Goal: Task Accomplishment & Management: Use online tool/utility

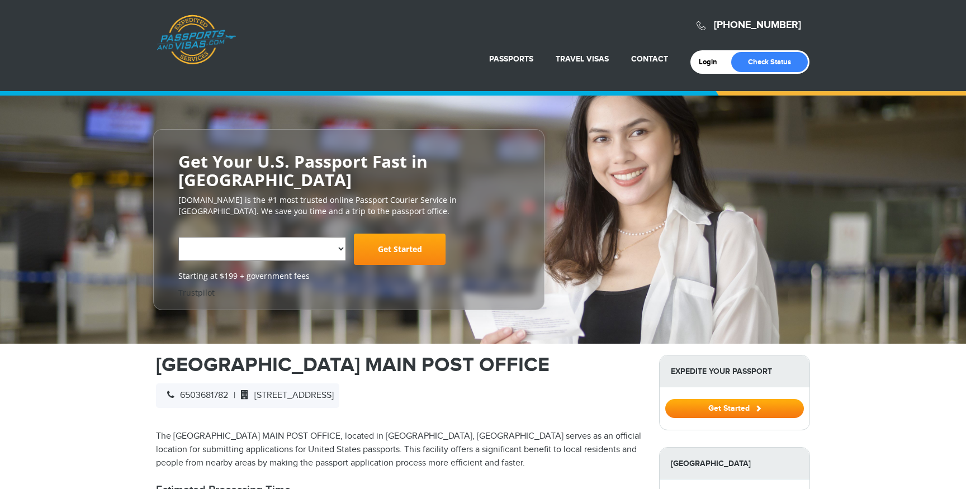
select select "**********"
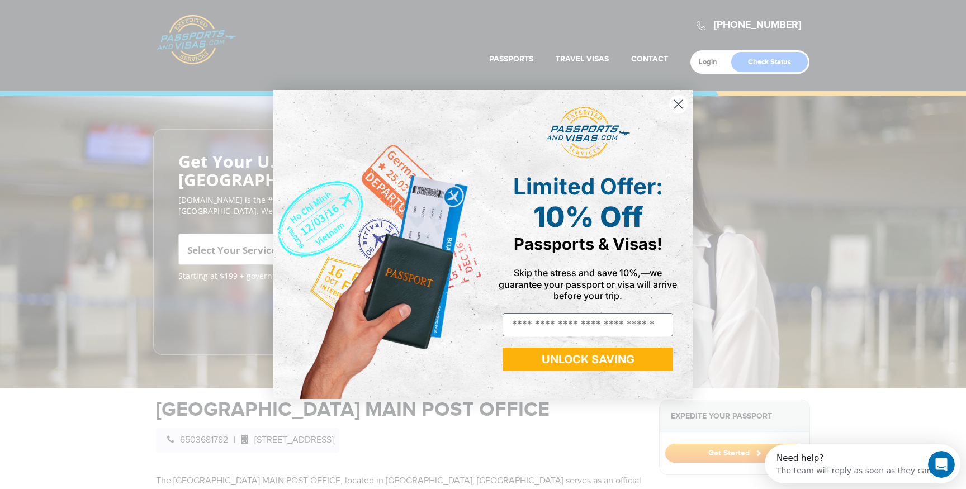
click at [685, 101] on circle "Close dialog" at bounding box center [678, 104] width 18 height 18
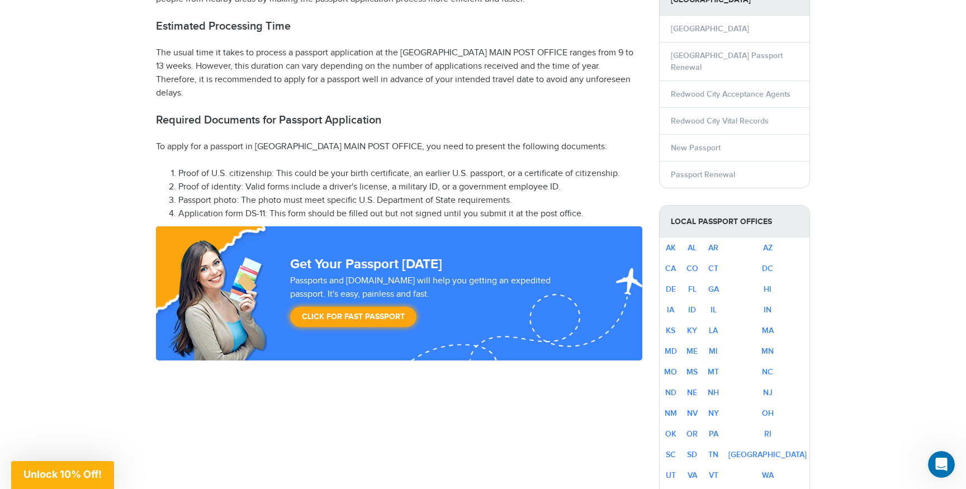
scroll to position [511, 0]
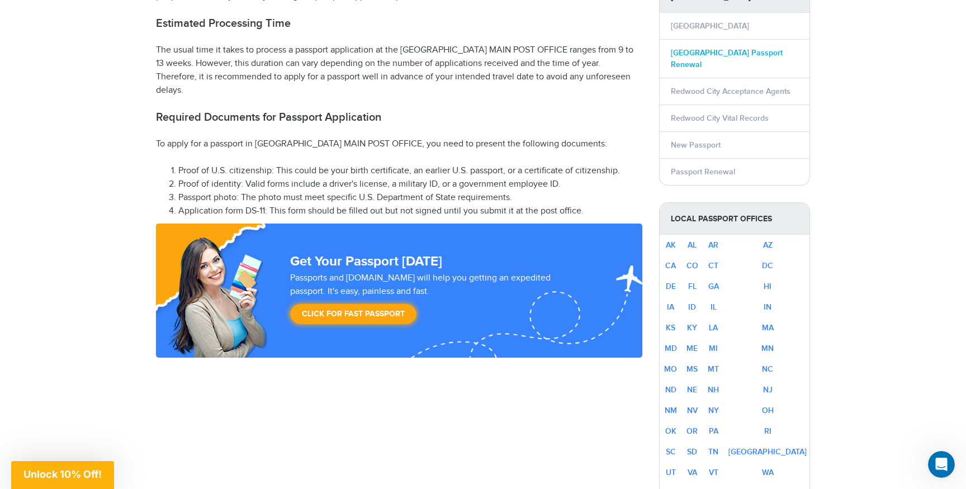
click at [719, 51] on link "[GEOGRAPHIC_DATA] Passport Renewal" at bounding box center [727, 58] width 112 height 21
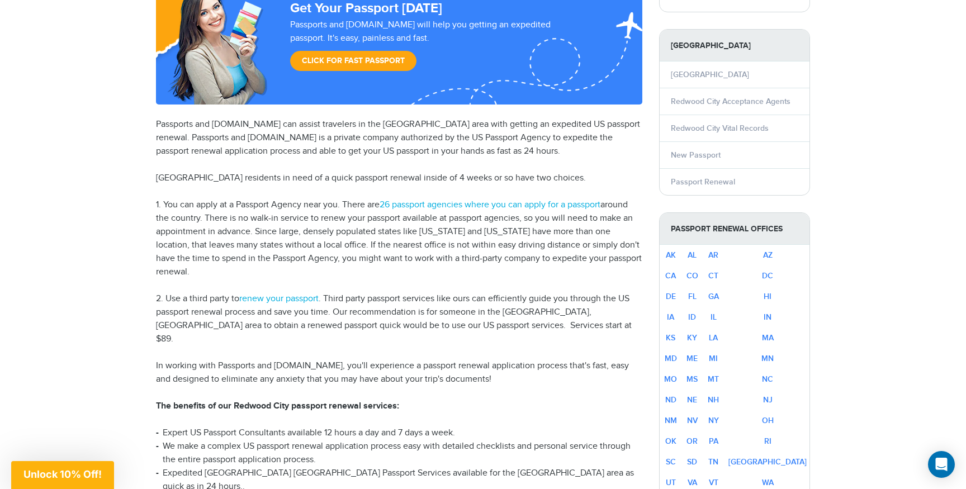
scroll to position [181, 0]
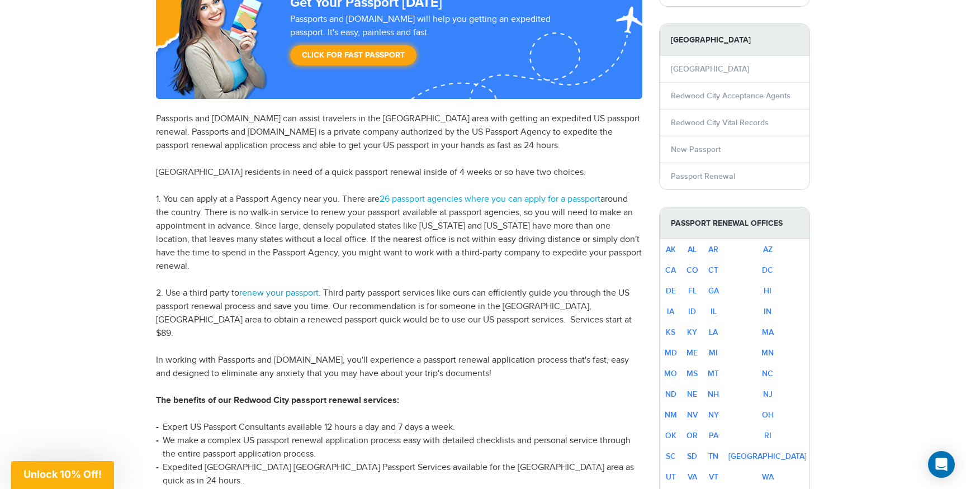
click at [300, 288] on link "renew your passport" at bounding box center [278, 293] width 79 height 11
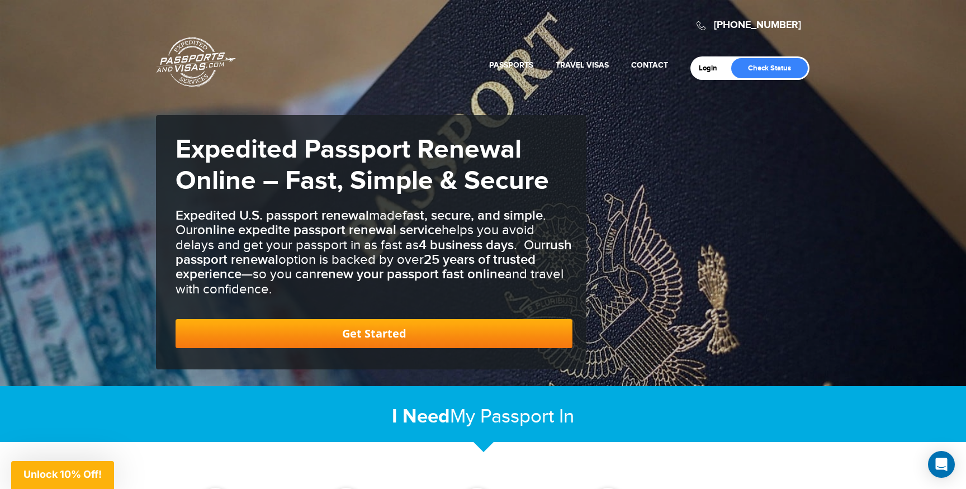
click at [383, 334] on link "Get Started" at bounding box center [373, 333] width 397 height 29
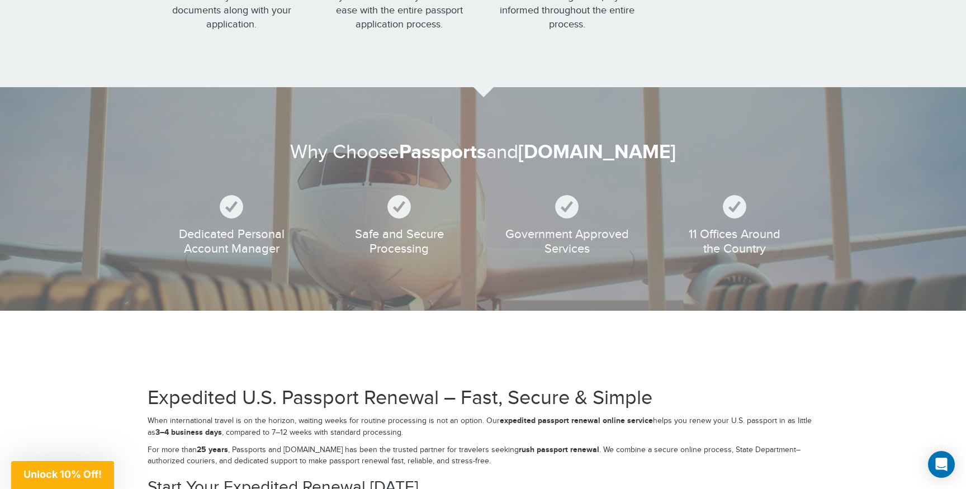
scroll to position [1276, 0]
